Goal: Transaction & Acquisition: Purchase product/service

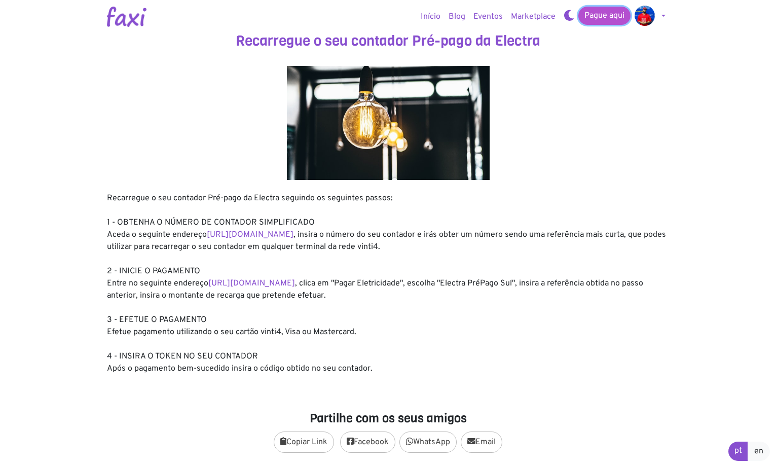
click at [611, 19] on link "Pague aqui" at bounding box center [605, 16] width 52 height 18
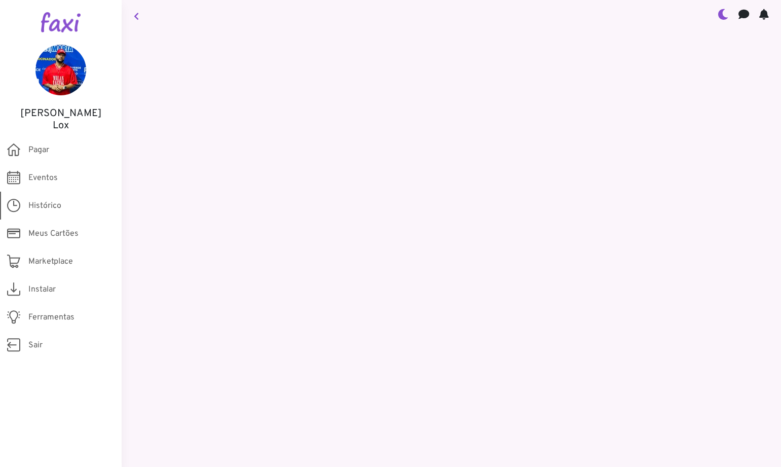
click at [37, 200] on span "Histórico" at bounding box center [44, 206] width 33 height 12
click at [40, 200] on span "Histórico" at bounding box center [44, 206] width 33 height 12
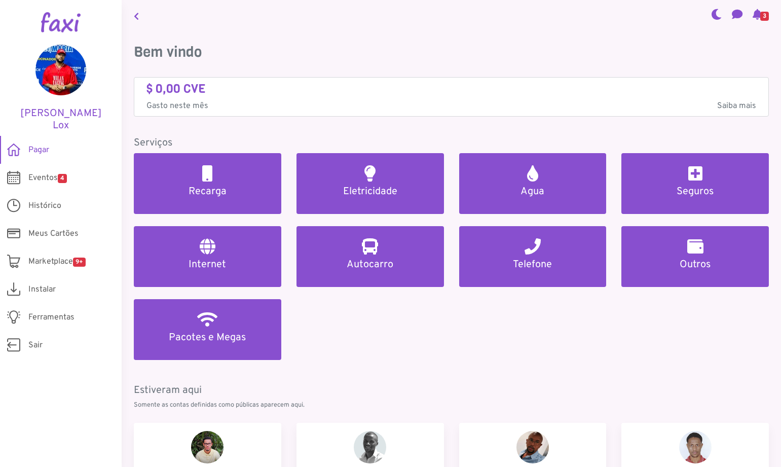
click at [40, 200] on span "Histórico" at bounding box center [44, 206] width 33 height 12
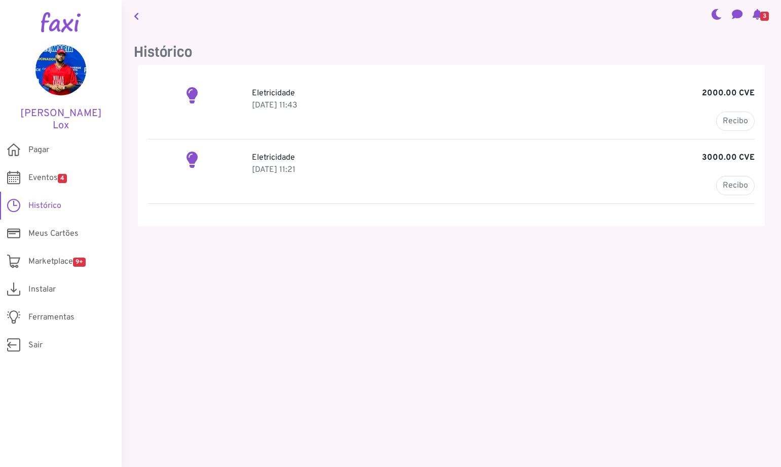
click at [188, 158] on h2 at bounding box center [192, 160] width 11 height 16
click at [736, 182] on link "Recibo" at bounding box center [736, 185] width 39 height 19
click at [731, 124] on link "Recibo" at bounding box center [736, 121] width 39 height 19
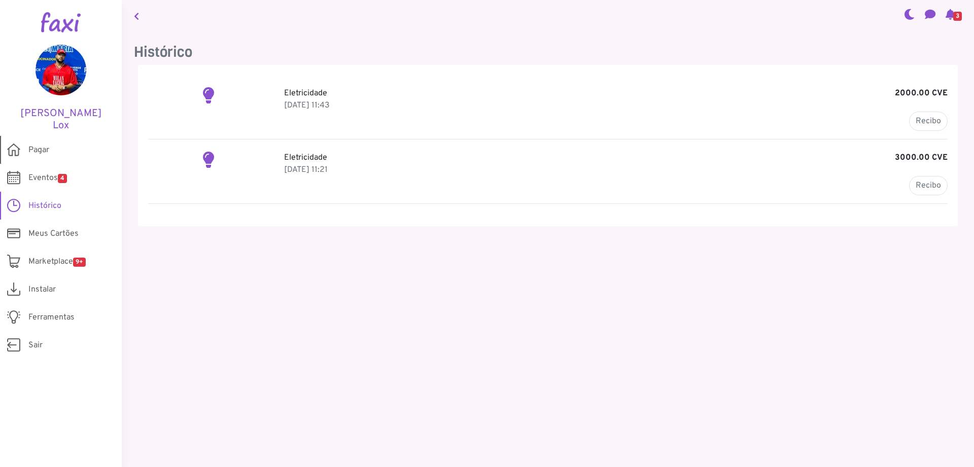
click at [37, 144] on span "Pagar" at bounding box center [38, 150] width 21 height 12
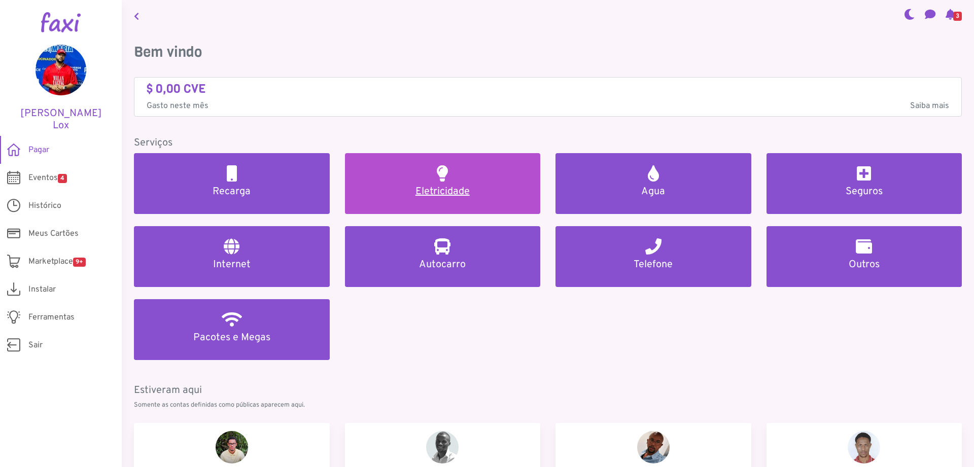
click at [433, 184] on link "Eletricidade" at bounding box center [443, 183] width 196 height 61
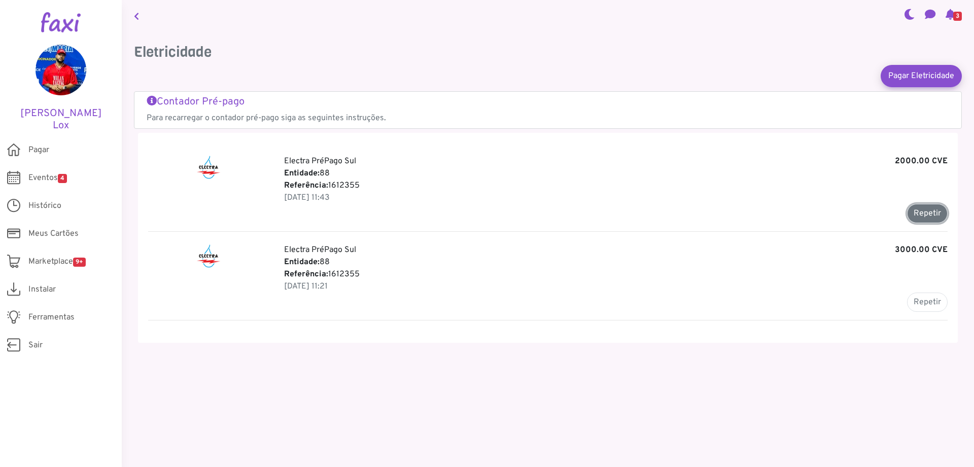
click at [781, 212] on button "Repetir" at bounding box center [927, 213] width 41 height 19
type input "*******"
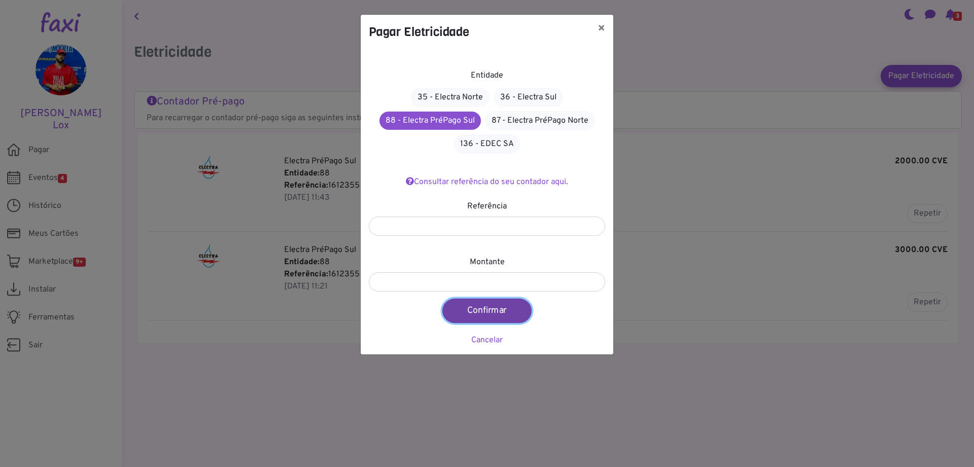
click at [504, 313] on button "Confirmar" at bounding box center [486, 311] width 89 height 24
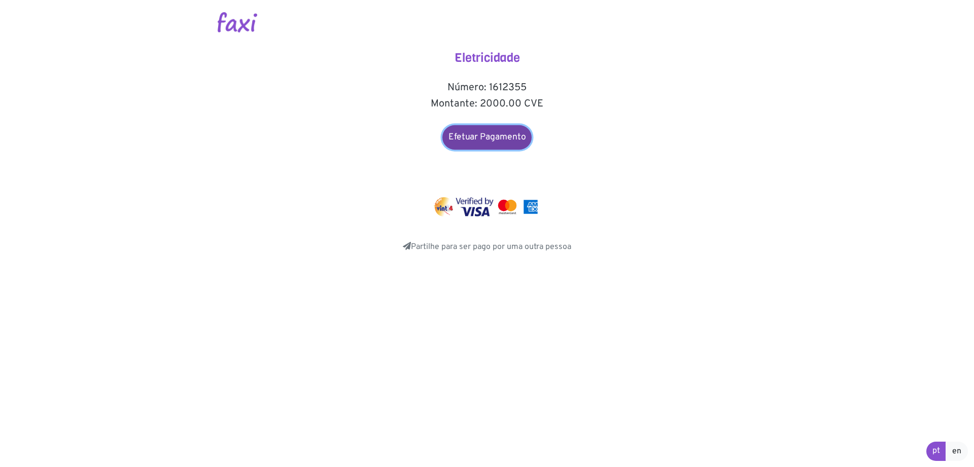
click at [498, 132] on link "Efetuar Pagamento" at bounding box center [486, 137] width 89 height 24
